Goal: Task Accomplishment & Management: Use online tool/utility

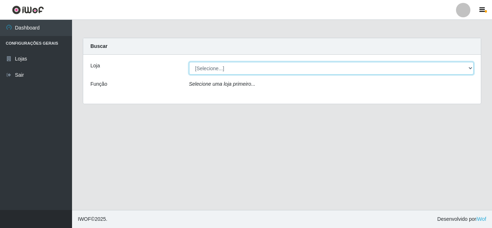
click at [473, 67] on select "[Selecione...] Rede Compras Supermercados - LOJA 5" at bounding box center [331, 68] width 285 height 13
select select "397"
click at [189, 62] on select "[Selecione...] Rede Compras Supermercados - LOJA 5" at bounding box center [331, 68] width 285 height 13
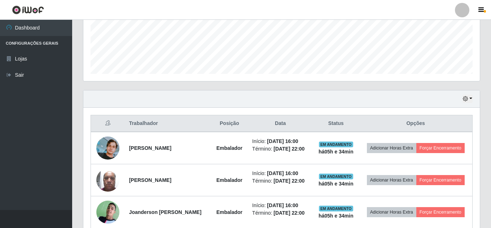
scroll to position [283, 0]
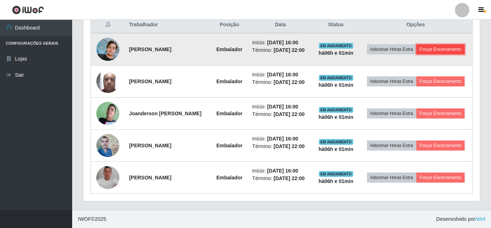
click at [442, 50] on button "Forçar Encerramento" at bounding box center [440, 49] width 48 height 10
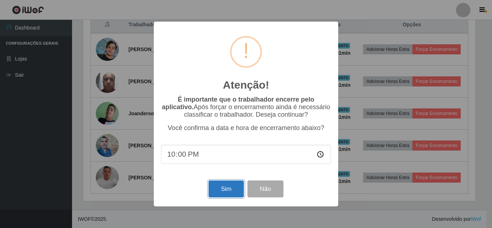
click at [224, 190] on button "Sim" at bounding box center [226, 189] width 35 height 17
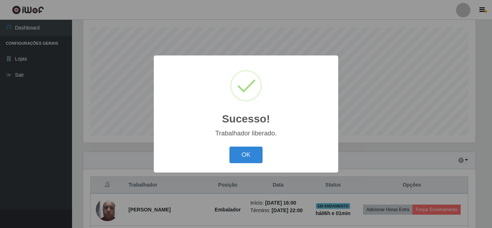
click at [263, 150] on div "OK Cancel" at bounding box center [246, 155] width 170 height 21
click at [254, 155] on button "OK" at bounding box center [247, 155] width 34 height 17
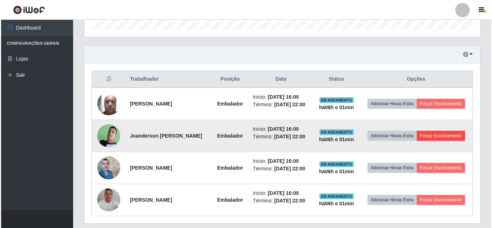
scroll to position [230, 0]
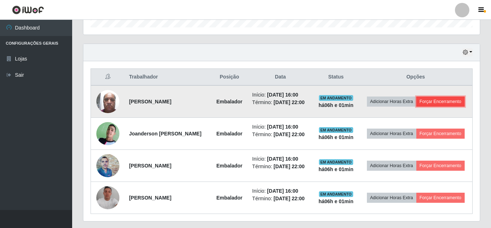
click at [434, 103] on button "Forçar Encerramento" at bounding box center [440, 102] width 48 height 10
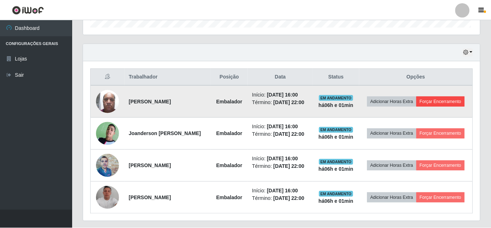
scroll to position [150, 393]
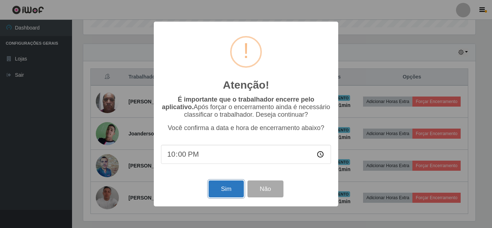
click at [222, 193] on button "Sim" at bounding box center [226, 189] width 35 height 17
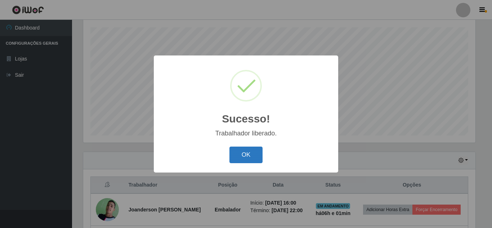
click at [256, 158] on button "OK" at bounding box center [247, 155] width 34 height 17
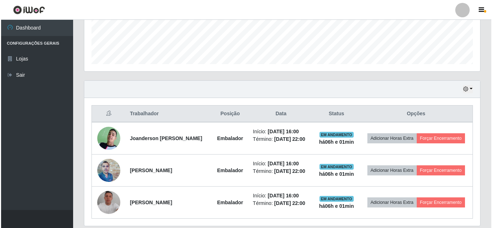
scroll to position [194, 0]
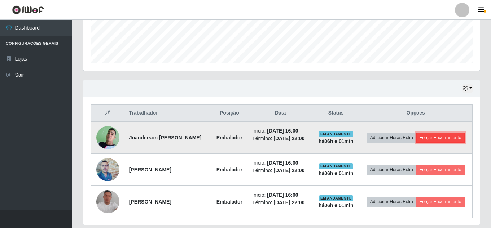
click at [432, 138] on button "Forçar Encerramento" at bounding box center [440, 138] width 48 height 10
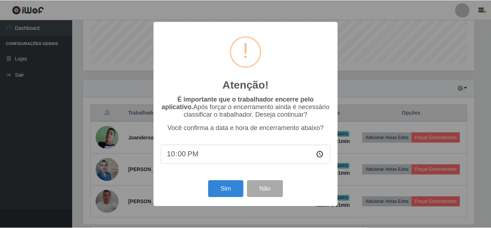
scroll to position [150, 393]
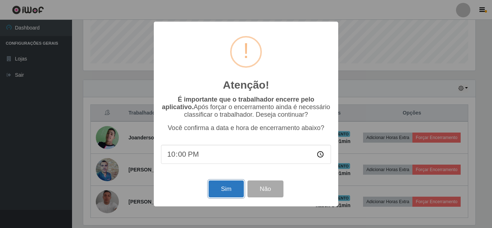
click at [238, 191] on button "Sim" at bounding box center [226, 189] width 35 height 17
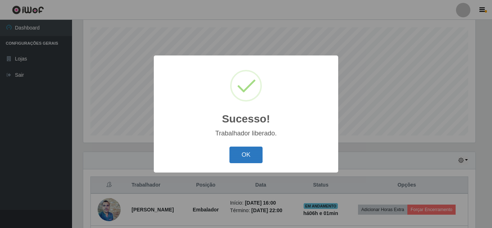
click at [244, 158] on button "OK" at bounding box center [247, 155] width 34 height 17
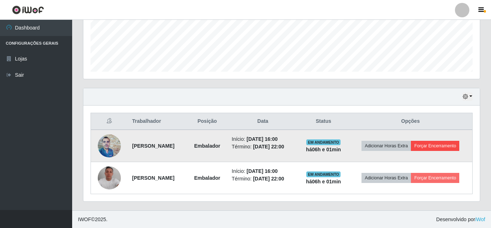
scroll to position [186, 0]
click at [442, 146] on button "Forçar Encerramento" at bounding box center [435, 146] width 48 height 10
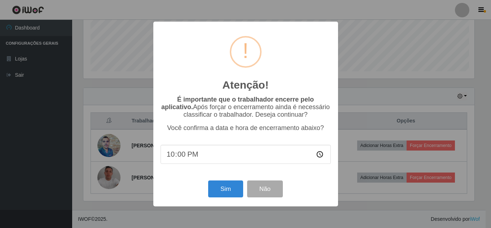
scroll to position [0, 0]
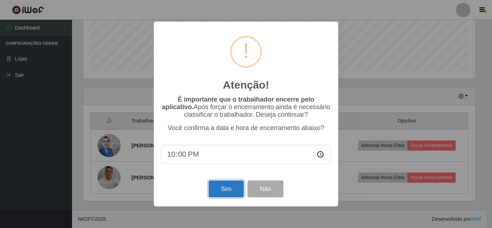
click at [228, 187] on button "Sim" at bounding box center [226, 189] width 35 height 17
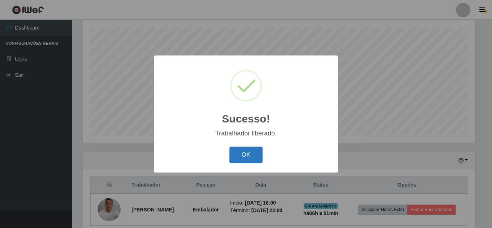
click at [249, 152] on button "OK" at bounding box center [247, 155] width 34 height 17
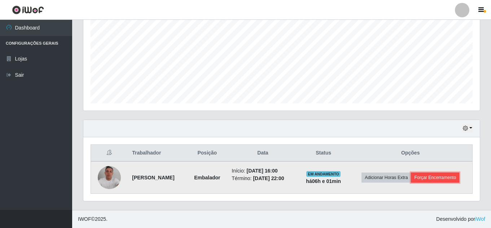
click at [441, 180] on button "Forçar Encerramento" at bounding box center [435, 178] width 48 height 10
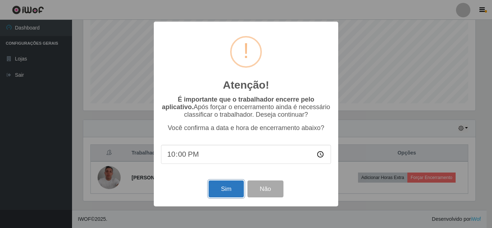
click at [234, 192] on button "Sim" at bounding box center [226, 189] width 35 height 17
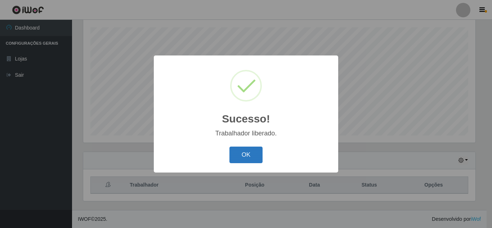
click at [239, 160] on button "OK" at bounding box center [247, 155] width 34 height 17
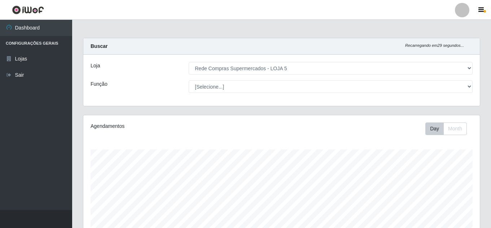
select select "397"
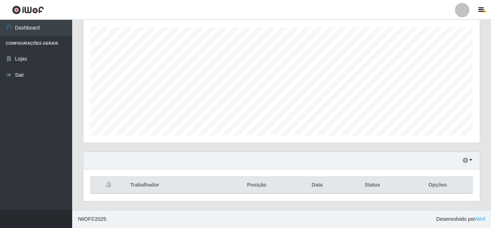
scroll to position [150, 396]
